Goal: Task Accomplishment & Management: Manage account settings

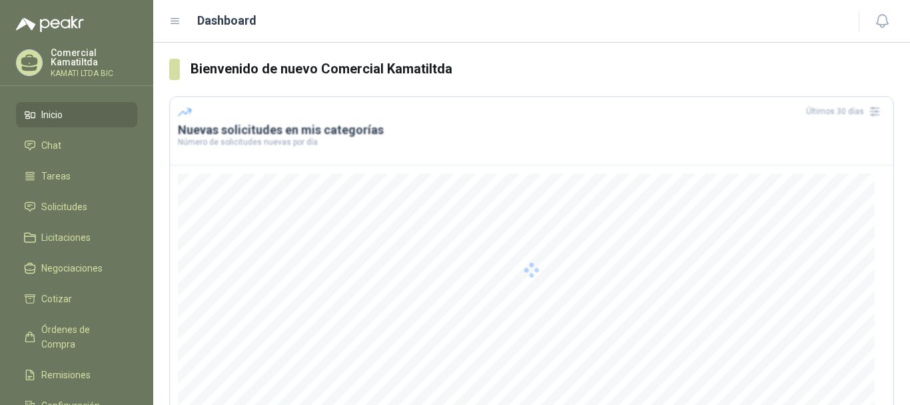
click at [379, 288] on div at bounding box center [531, 269] width 725 height 347
click at [83, 209] on span "Solicitudes" at bounding box center [64, 206] width 46 height 15
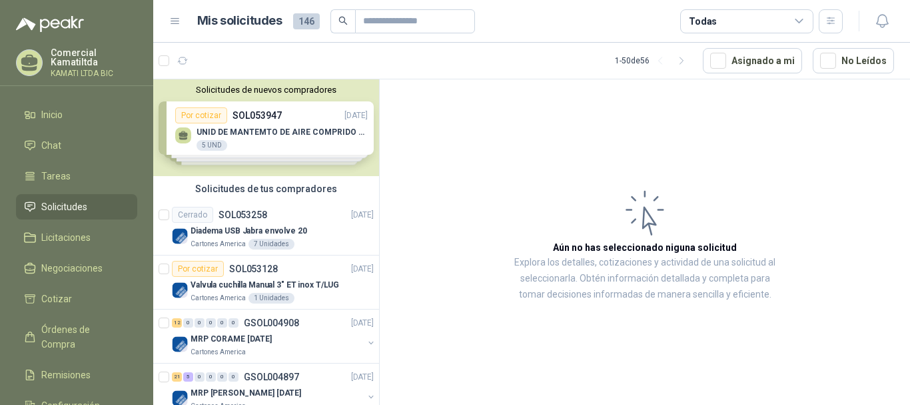
click at [311, 172] on div "Solicitudes de nuevos compradores Por cotizar SOL053947 [DATE] UNID DE MANTEMTO…" at bounding box center [266, 127] width 226 height 97
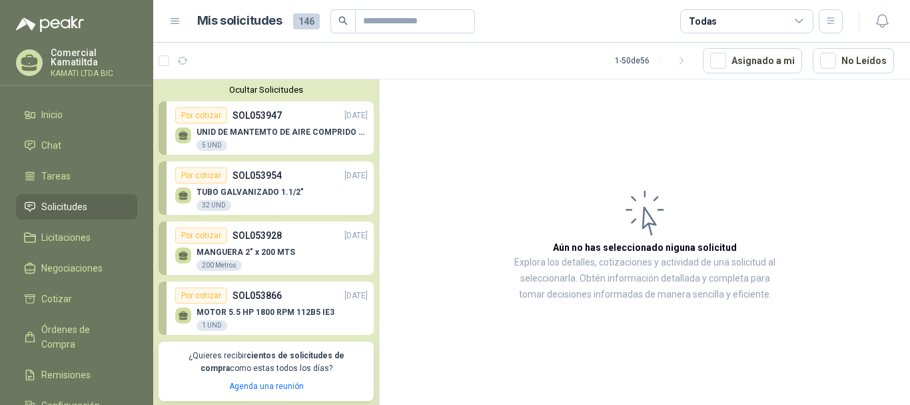
click at [289, 135] on p "UNID DE MANTEMTO DE AIRE COMPRIDO 1/2 STD 150 PSI(FILTRO LUBRIC Y REGULA)" at bounding box center [282, 131] width 171 height 9
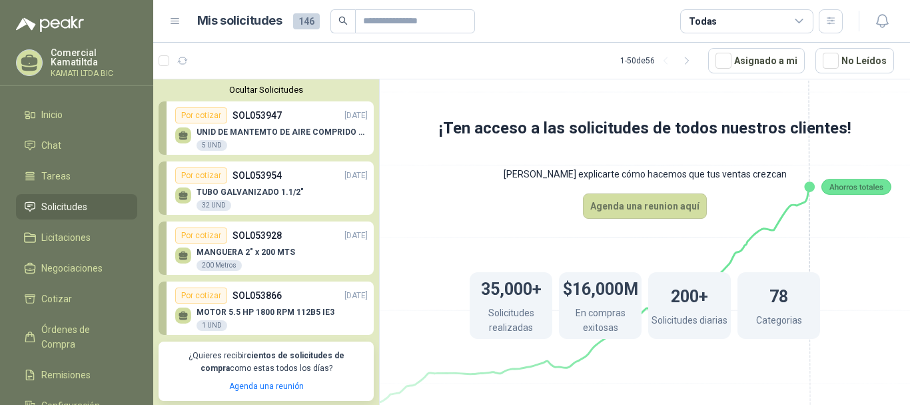
click at [302, 181] on div "Por cotizar SOL053954 [DATE]" at bounding box center [271, 175] width 193 height 16
click at [289, 306] on div "MOTOR 5.5 HP 1800 RPM 112B5 IE3 1 UND" at bounding box center [271, 317] width 193 height 28
click at [269, 134] on p "UNID DE MANTEMTO DE AIRE COMPRIDO 1/2 STD 150 PSI(FILTRO LUBRIC Y REGULA)" at bounding box center [282, 131] width 171 height 9
click at [278, 123] on div "Por cotizar SOL053947 [DATE]" at bounding box center [271, 115] width 193 height 16
click at [272, 87] on button "Ocultar Solicitudes" at bounding box center [266, 90] width 215 height 10
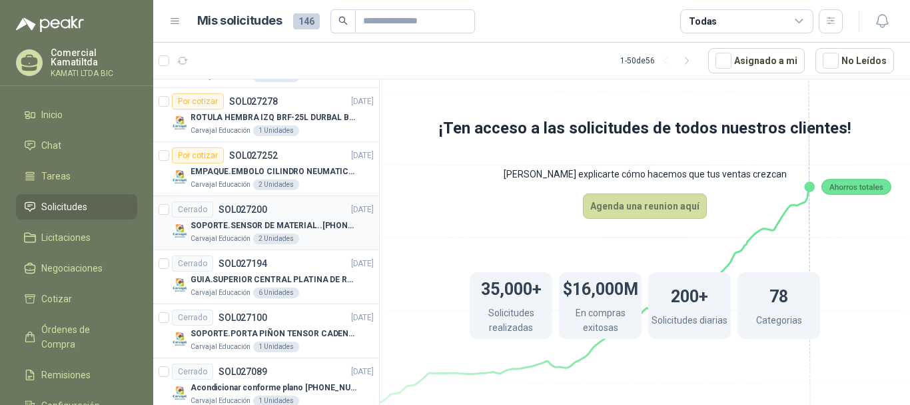
scroll to position [1666, 0]
